Goal: Task Accomplishment & Management: Manage account settings

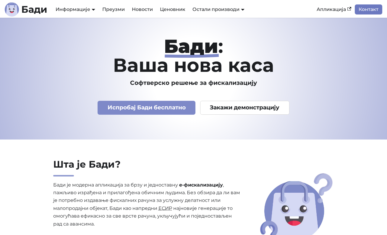
click at [356, 12] on link "Контакт" at bounding box center [367, 9] width 27 height 10
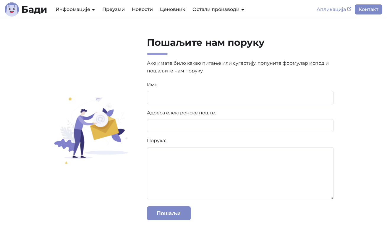
click at [342, 11] on link "Апликација" at bounding box center [334, 9] width 42 height 10
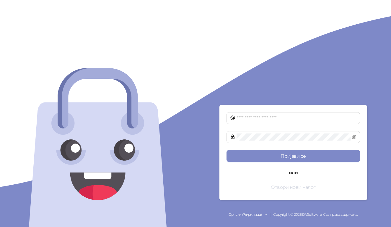
click at [284, 188] on button "Отвори нови налог" at bounding box center [293, 187] width 133 height 12
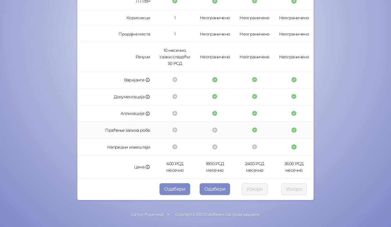
scroll to position [158, 0]
click at [182, 191] on button "Одабери" at bounding box center [174, 189] width 31 height 12
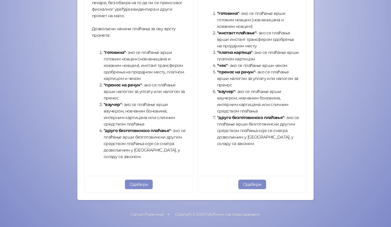
scroll to position [203, 0]
click at [242, 182] on button "Одабери" at bounding box center [252, 184] width 28 height 9
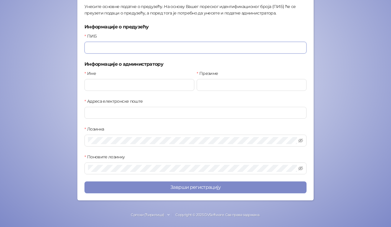
click at [111, 49] on input "ПИБ" at bounding box center [195, 48] width 222 height 12
type input "*********"
type input "*******"
type input "*****"
paste input "text"
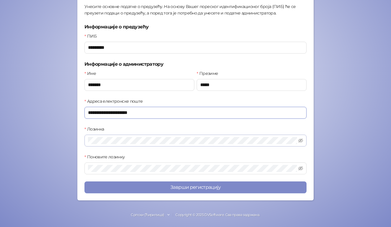
type input "**********"
click at [113, 146] on span at bounding box center [195, 140] width 222 height 12
click at [113, 145] on span at bounding box center [195, 140] width 222 height 12
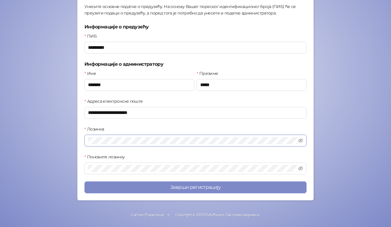
click at [215, 137] on span at bounding box center [195, 140] width 222 height 12
click at [300, 141] on icon "eye-invisible" at bounding box center [300, 140] width 1 height 1
click at [299, 169] on icon "eye-invisible" at bounding box center [300, 168] width 5 height 5
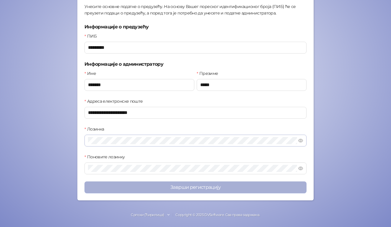
click at [223, 188] on button "Заврши регистрацију" at bounding box center [195, 187] width 222 height 12
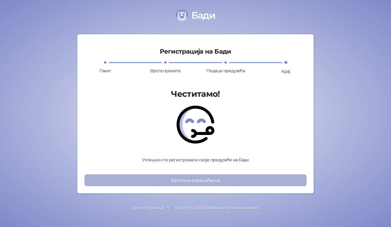
click at [201, 182] on button "Започни коришћење" at bounding box center [195, 180] width 222 height 12
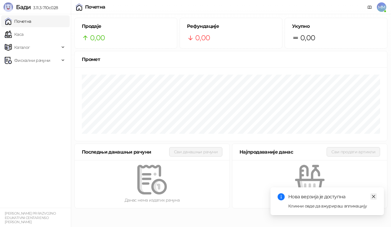
click at [375, 198] on icon "close" at bounding box center [374, 196] width 4 height 4
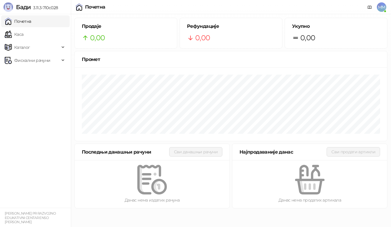
click at [382, 7] on span "MM" at bounding box center [381, 6] width 9 height 9
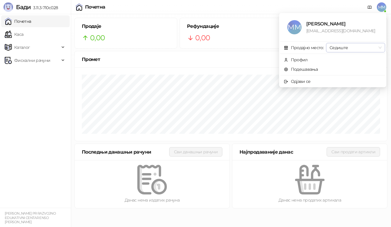
click at [379, 48] on span "Седиште" at bounding box center [356, 47] width 52 height 9
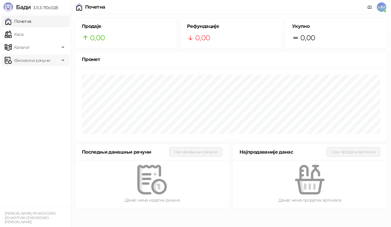
click at [32, 58] on span "Фискални рачуни" at bounding box center [32, 60] width 36 height 12
click at [381, 11] on span "MM" at bounding box center [381, 6] width 9 height 9
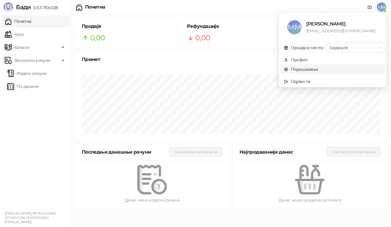
click at [318, 71] on link "Подешавања" at bounding box center [301, 68] width 34 height 5
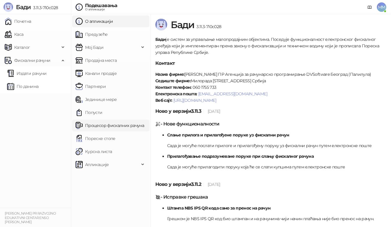
click at [132, 126] on link "Процесор фискалних рачуна" at bounding box center [110, 125] width 69 height 12
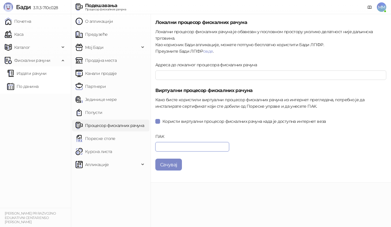
click at [184, 145] on input "ПАК" at bounding box center [192, 146] width 74 height 9
paste input "******"
type input "******"
click at [172, 164] on button "Сачувај" at bounding box center [168, 164] width 27 height 12
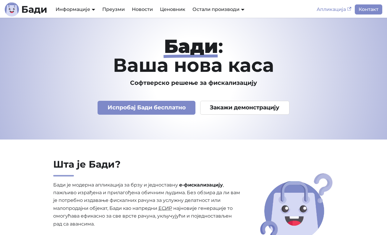
click at [336, 9] on link "Апликација" at bounding box center [334, 9] width 42 height 10
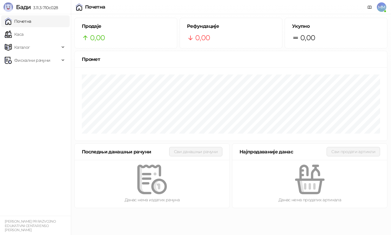
click at [382, 9] on span "MM" at bounding box center [381, 6] width 9 height 9
click at [31, 154] on ul "Почетна [PERSON_NAME] Фискални рачуни" at bounding box center [35, 114] width 71 height 201
